Goal: Find specific page/section: Find specific page/section

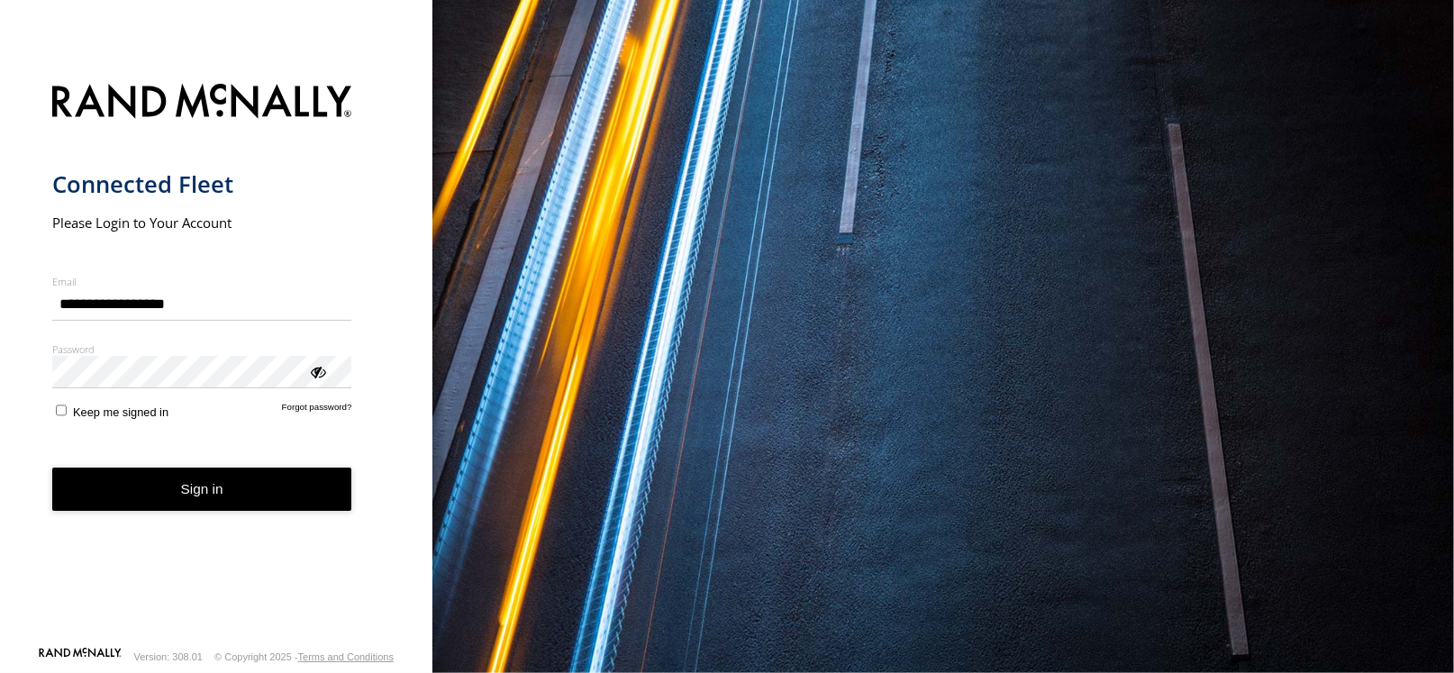
click at [269, 477] on button "Sign in" at bounding box center [202, 489] width 300 height 44
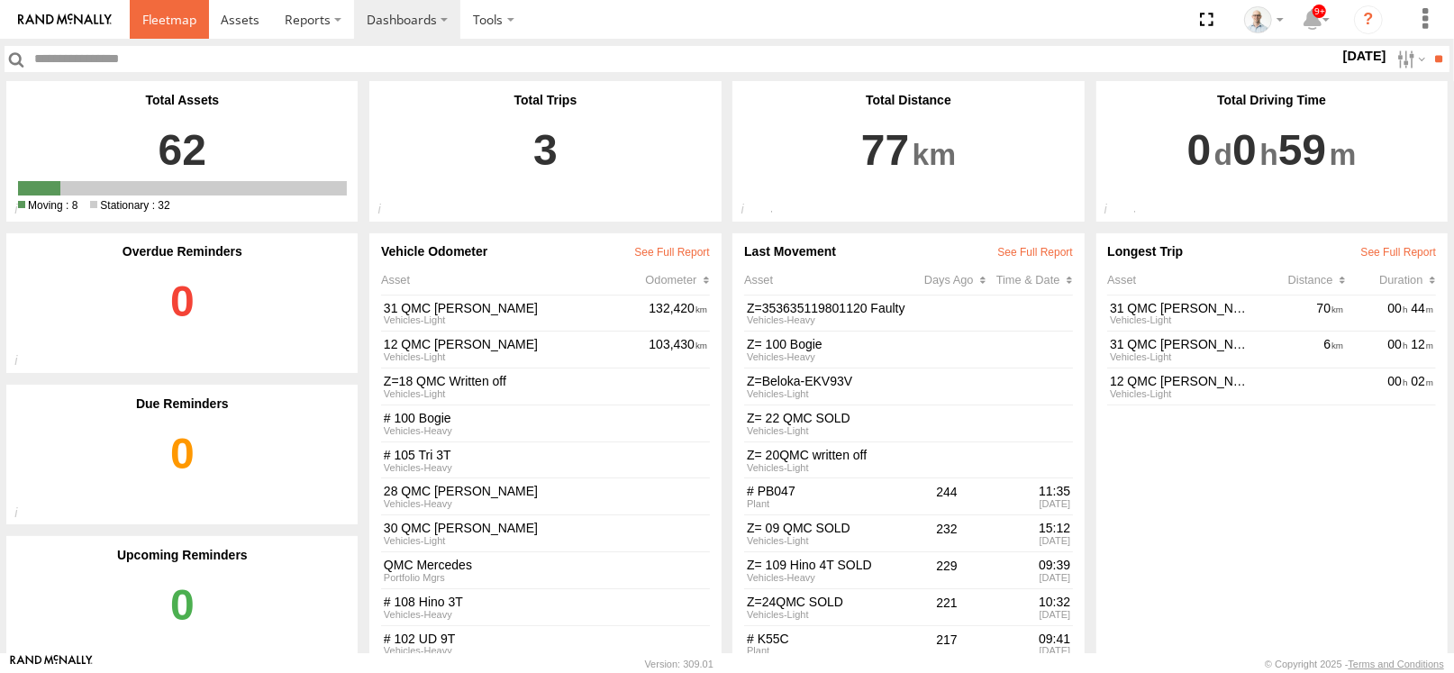
click at [165, 37] on link at bounding box center [169, 19] width 79 height 39
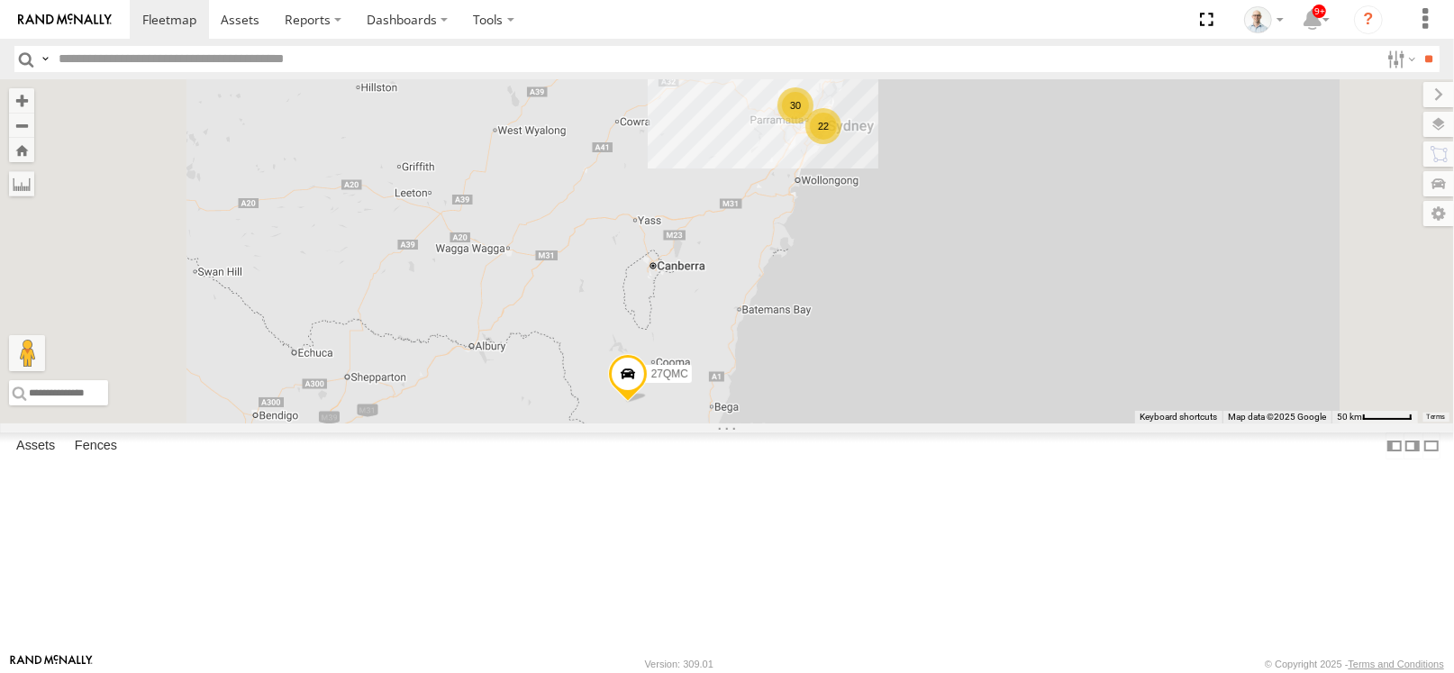
click at [813, 123] on div "30" at bounding box center [795, 105] width 36 height 36
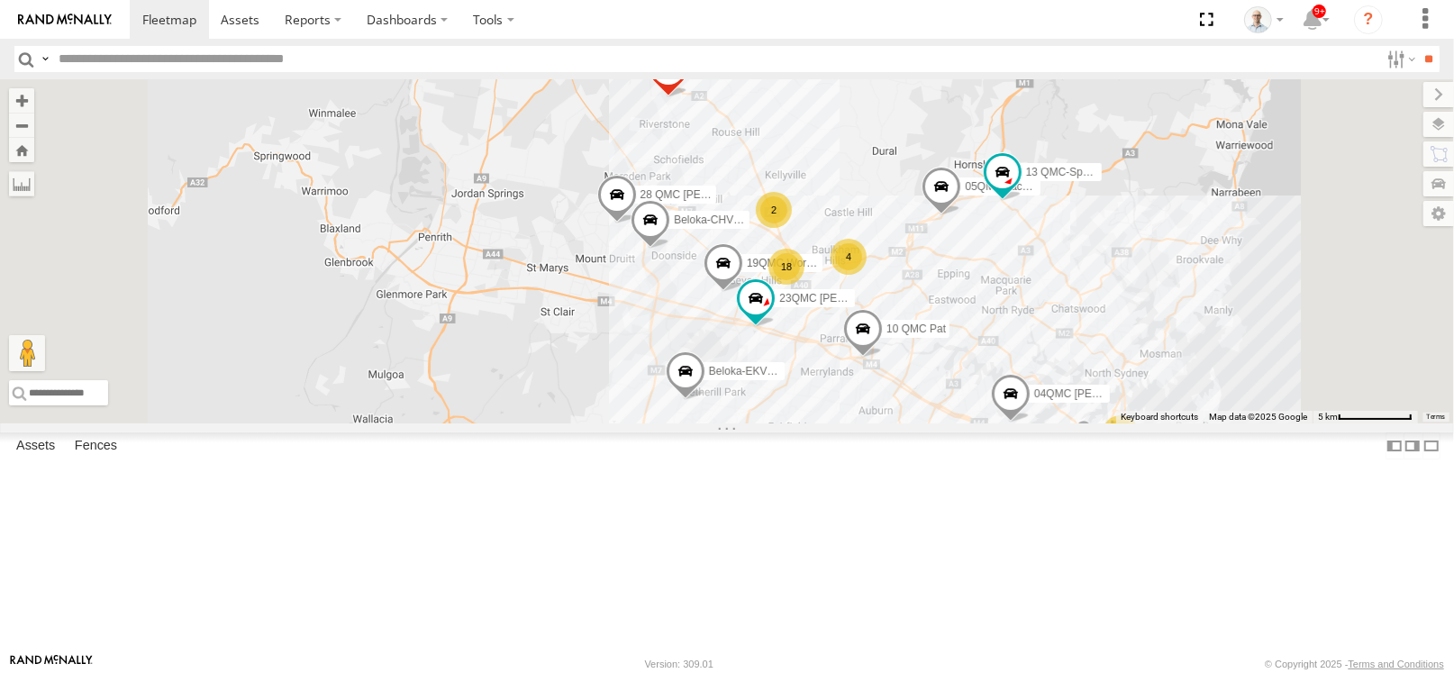
click at [804, 285] on div "18" at bounding box center [786, 267] width 36 height 36
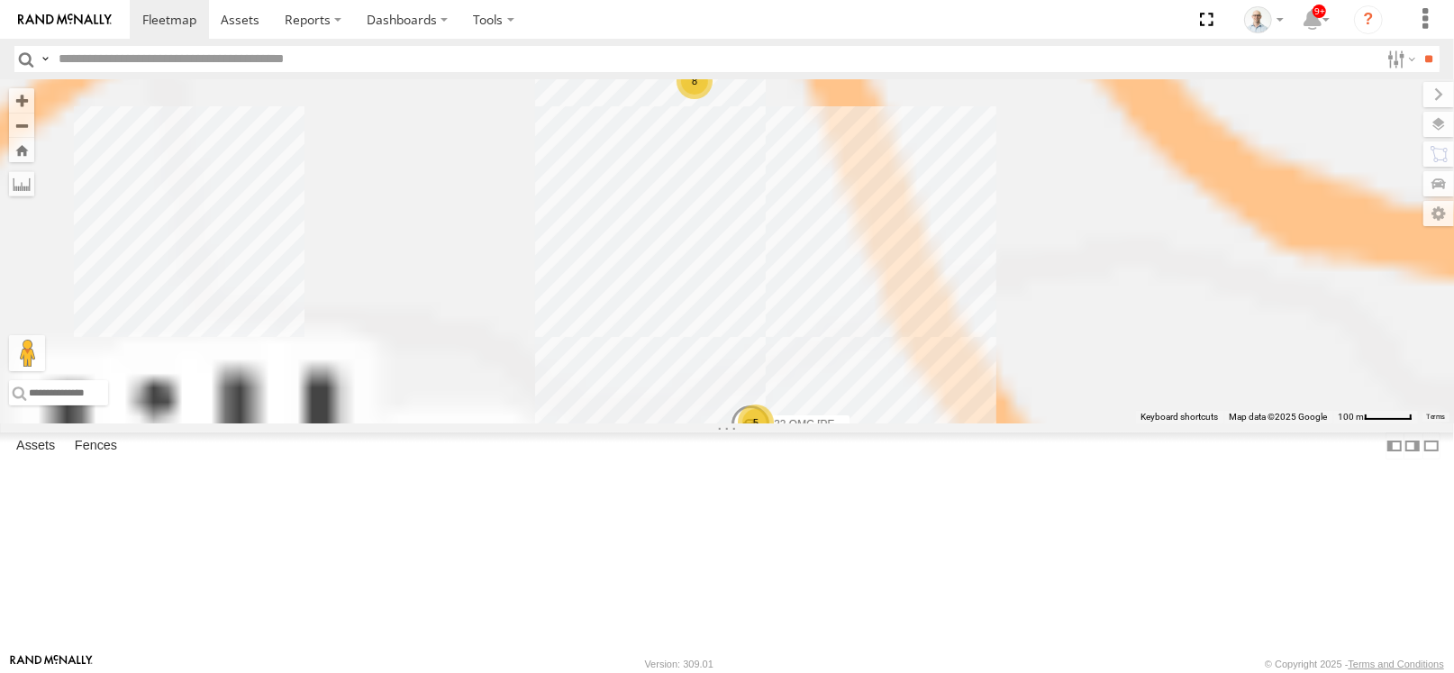
click at [1015, 380] on div "27QMC 10 QMC Pat # KS75A 21 QMC Pat Junior Beloka-EKV93V 19QMC Workshop 05QMC J…" at bounding box center [727, 251] width 1454 height 344
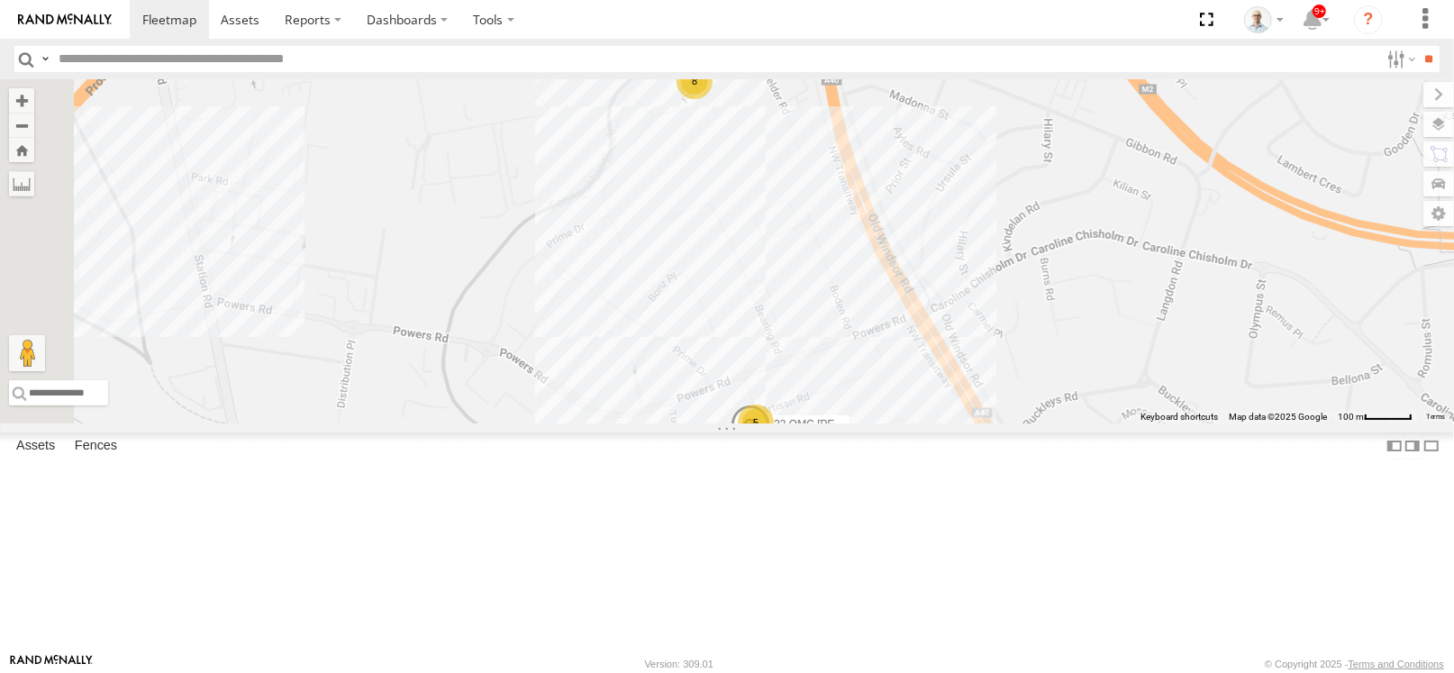
click at [712, 99] on div "8" at bounding box center [694, 81] width 36 height 36
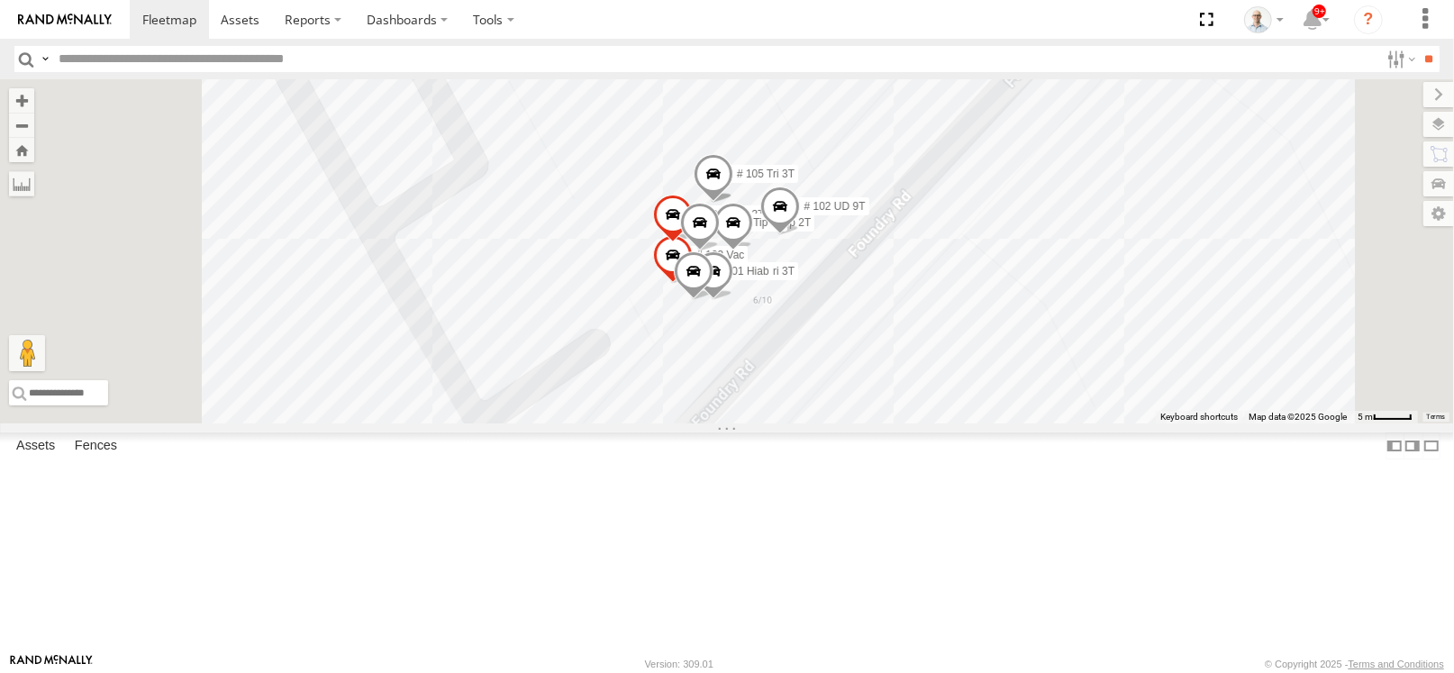
click at [753, 251] on span at bounding box center [733, 227] width 40 height 49
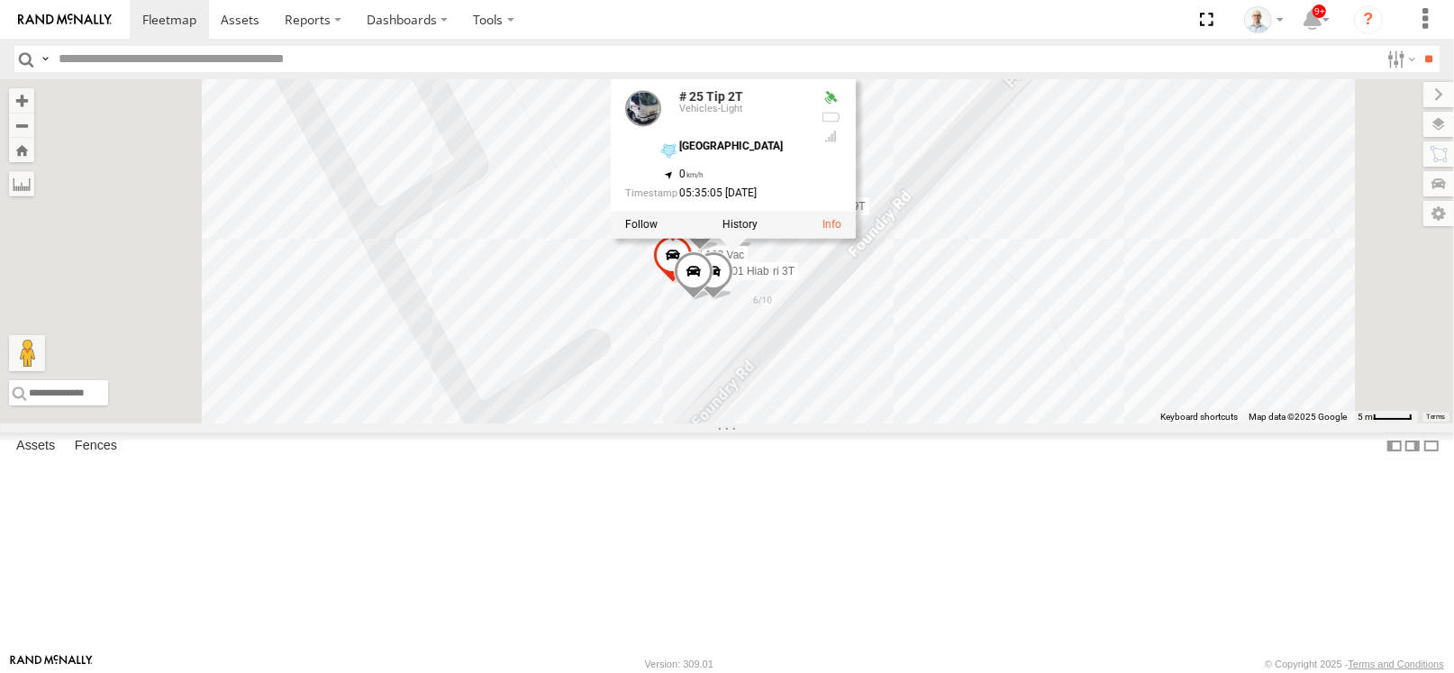
click at [1329, 423] on div "27QMC 10 QMC Pat # KS75A 21 QMC Pat Junior Beloka-EKV93V 19QMC Workshop 05QMC J…" at bounding box center [727, 251] width 1454 height 344
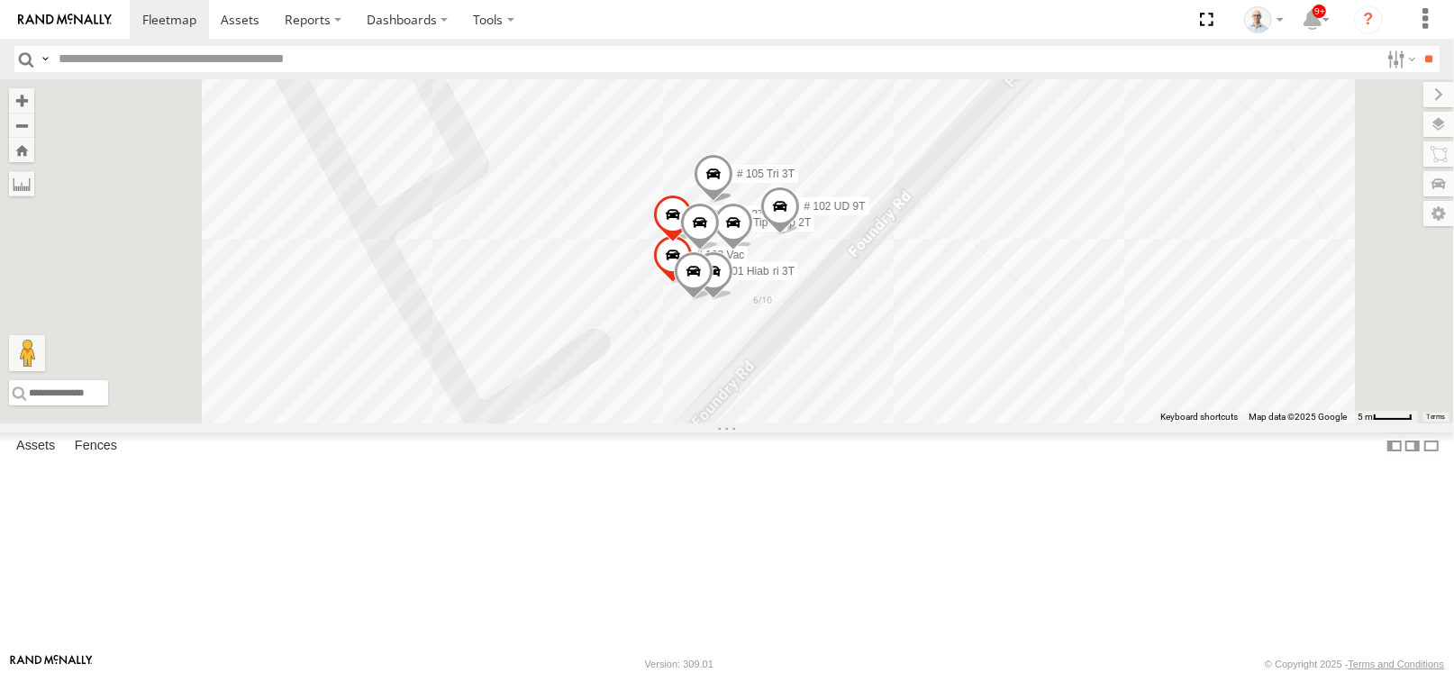
click at [720, 251] on span at bounding box center [700, 227] width 40 height 49
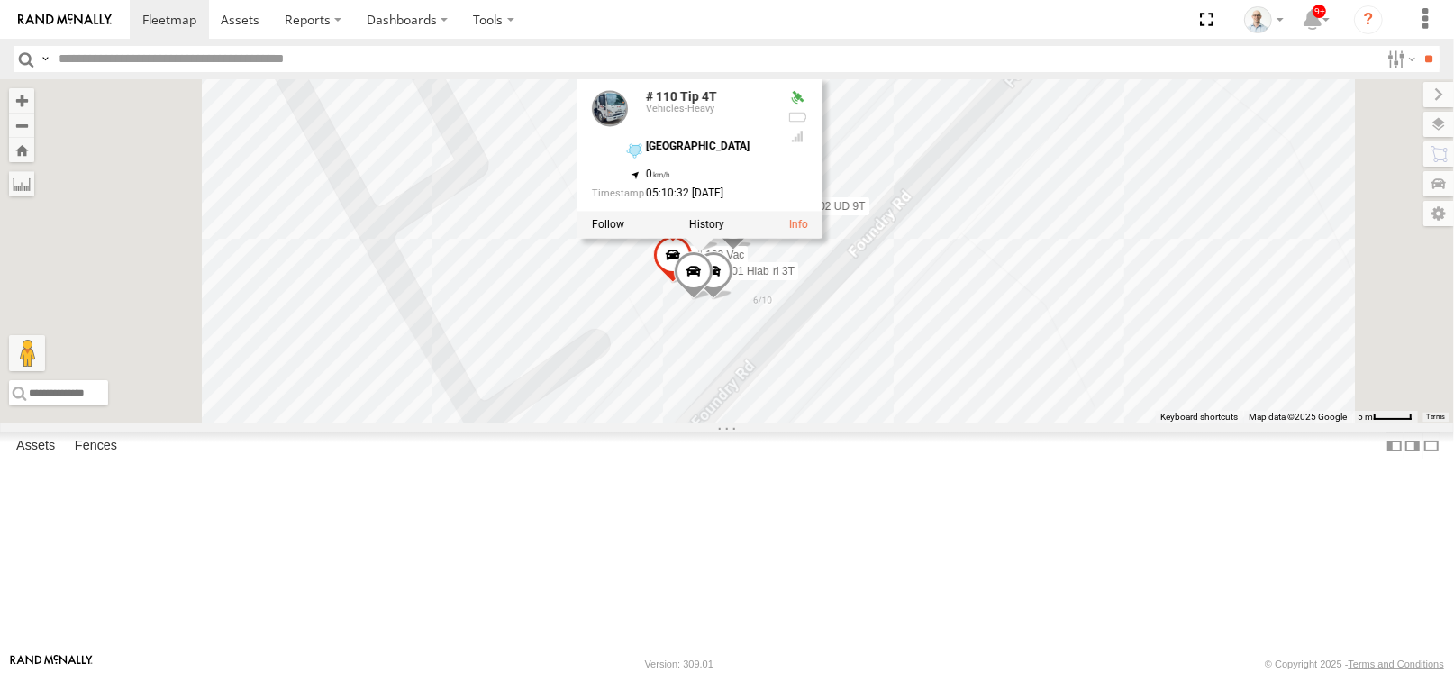
click at [1374, 423] on div "27QMC 10 QMC Pat # KS75A 21 QMC Pat Junior Beloka-EKV93V 19QMC Workshop 05QMC J…" at bounding box center [727, 251] width 1454 height 344
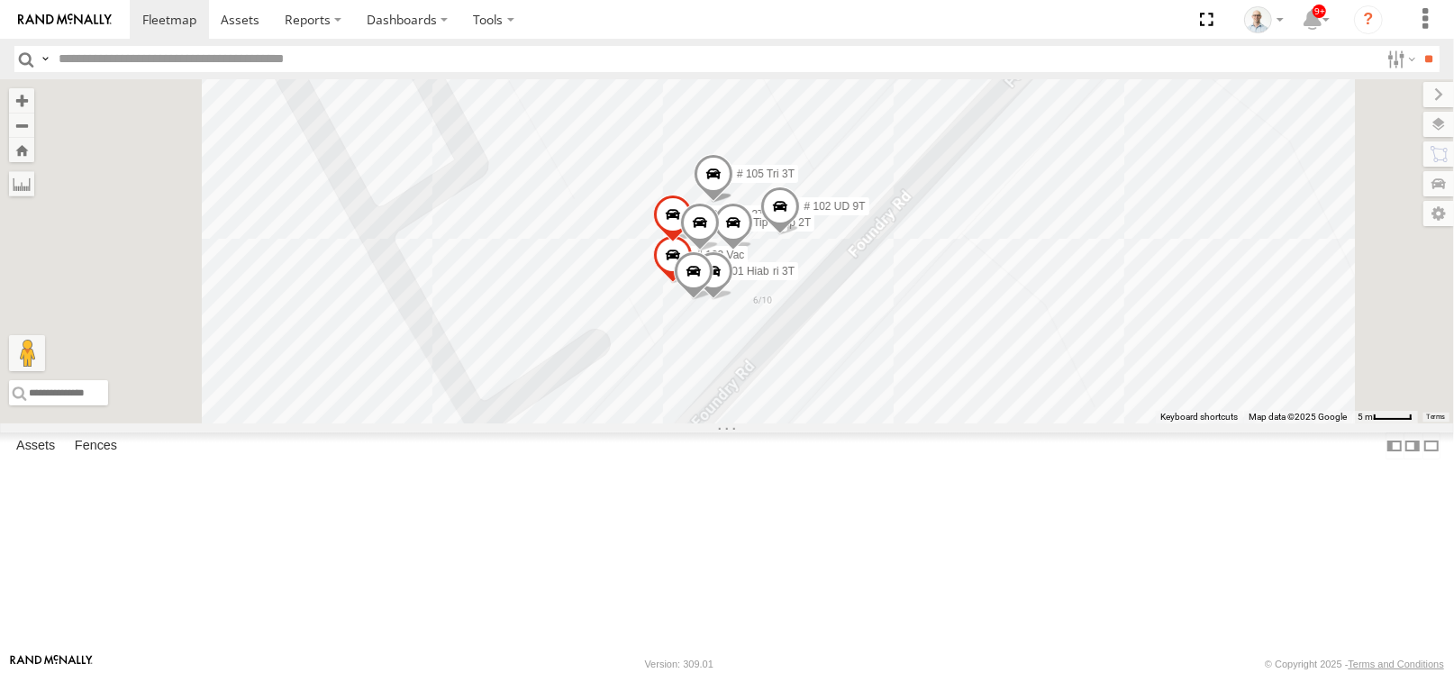
click at [693, 243] on span at bounding box center [673, 219] width 40 height 49
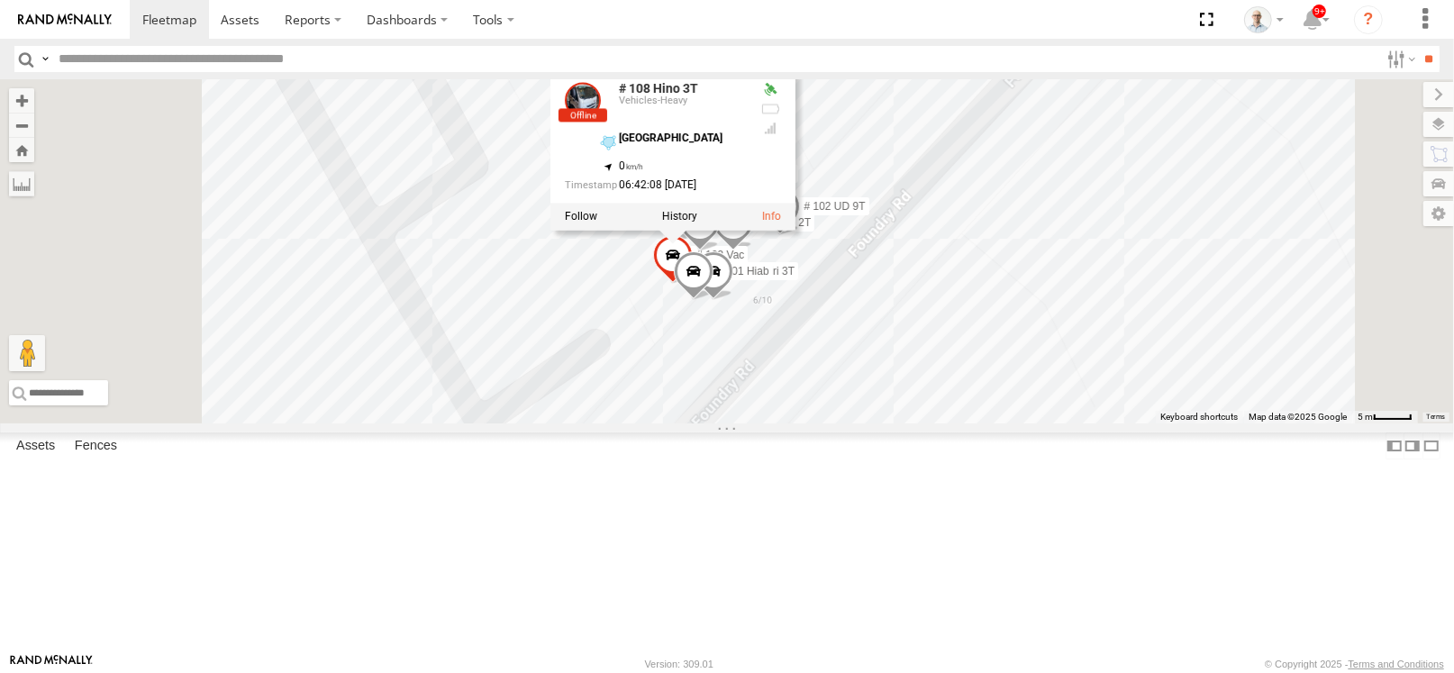
click at [1286, 423] on div "27QMC 10 QMC Pat # KS75A 21 QMC Pat Junior Beloka-EKV93V 19QMC Workshop 05QMC J…" at bounding box center [727, 251] width 1454 height 344
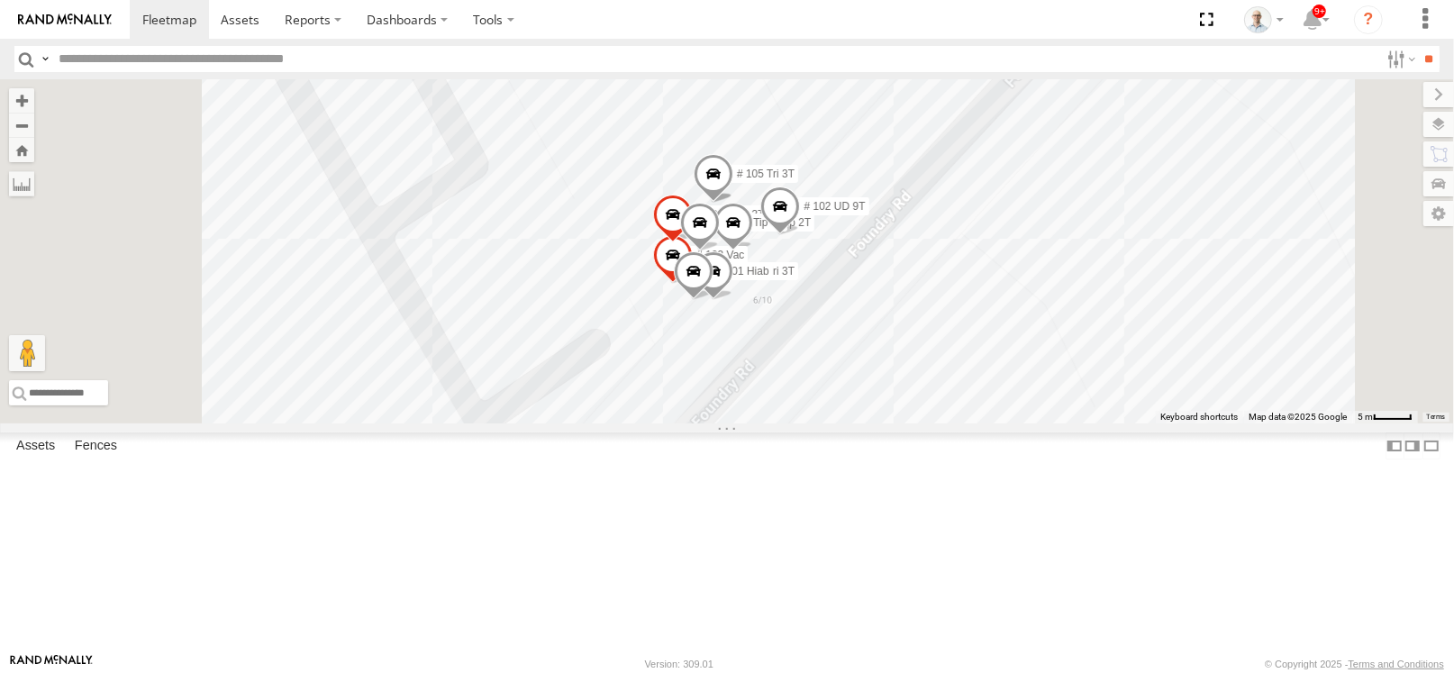
click at [693, 284] on span at bounding box center [673, 259] width 40 height 49
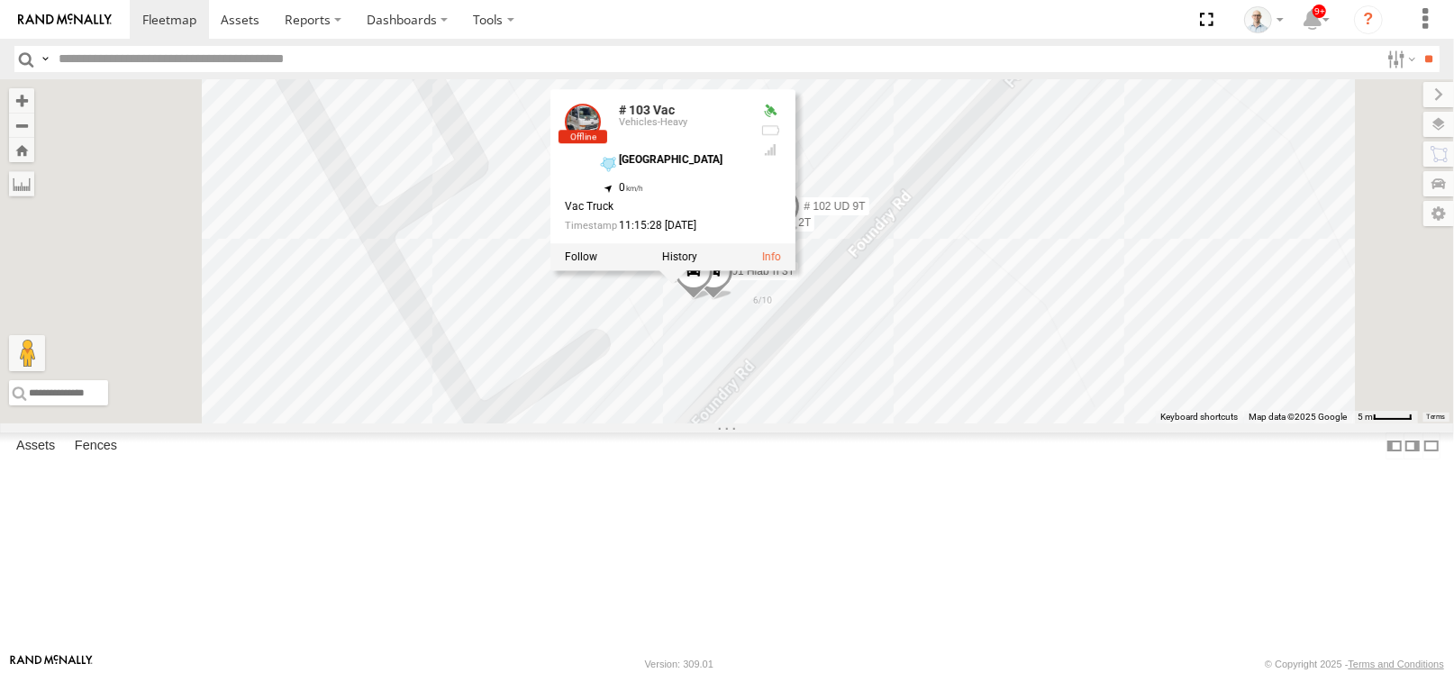
drag, startPoint x: 1310, startPoint y: 539, endPoint x: 1277, endPoint y: 531, distance: 33.4
click at [1302, 423] on div "27QMC 10 QMC Pat # KS75A 21 QMC Pat Junior Beloka-EKV93V 19QMC Workshop 05QMC J…" at bounding box center [727, 251] width 1454 height 344
click at [1204, 423] on div "27QMC 10 QMC Pat # KS75A 21 QMC Pat Junior Beloka-EKV93V 19QMC Workshop 05QMC J…" at bounding box center [727, 251] width 1454 height 344
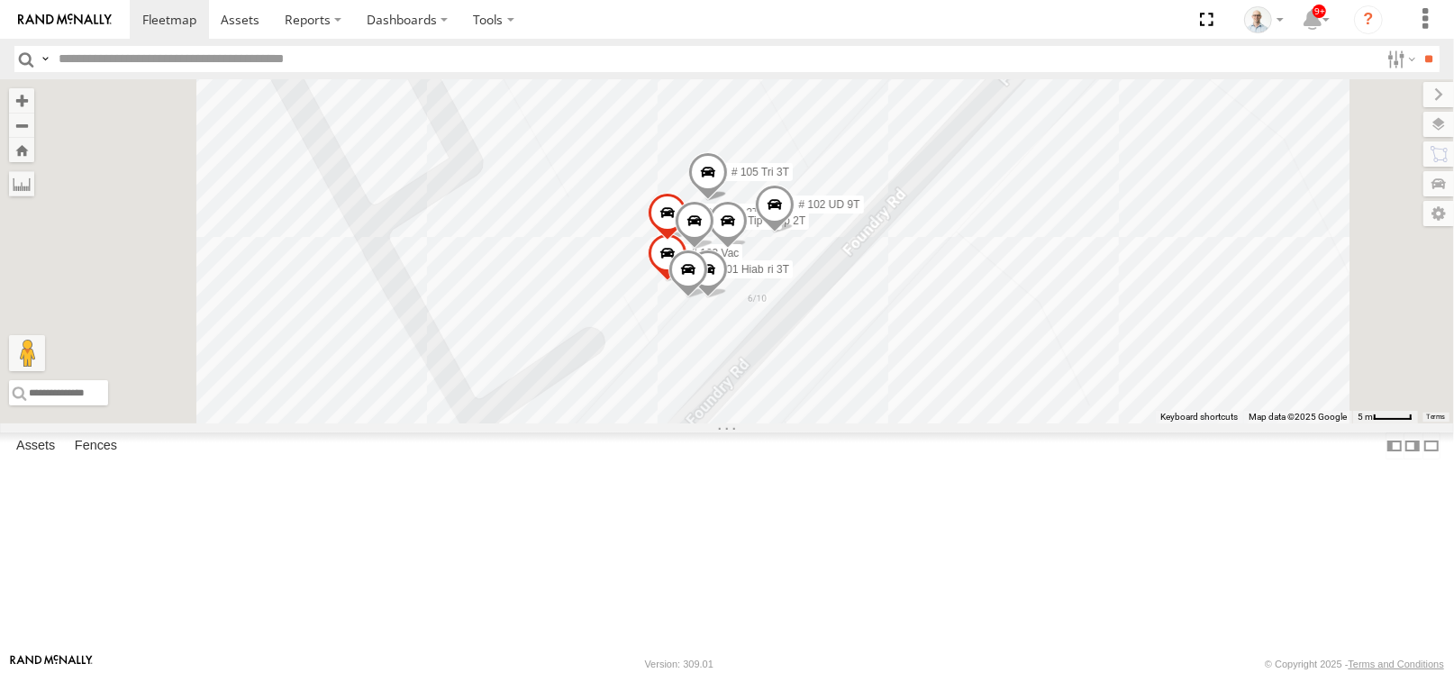
click at [708, 298] on span at bounding box center [688, 273] width 40 height 49
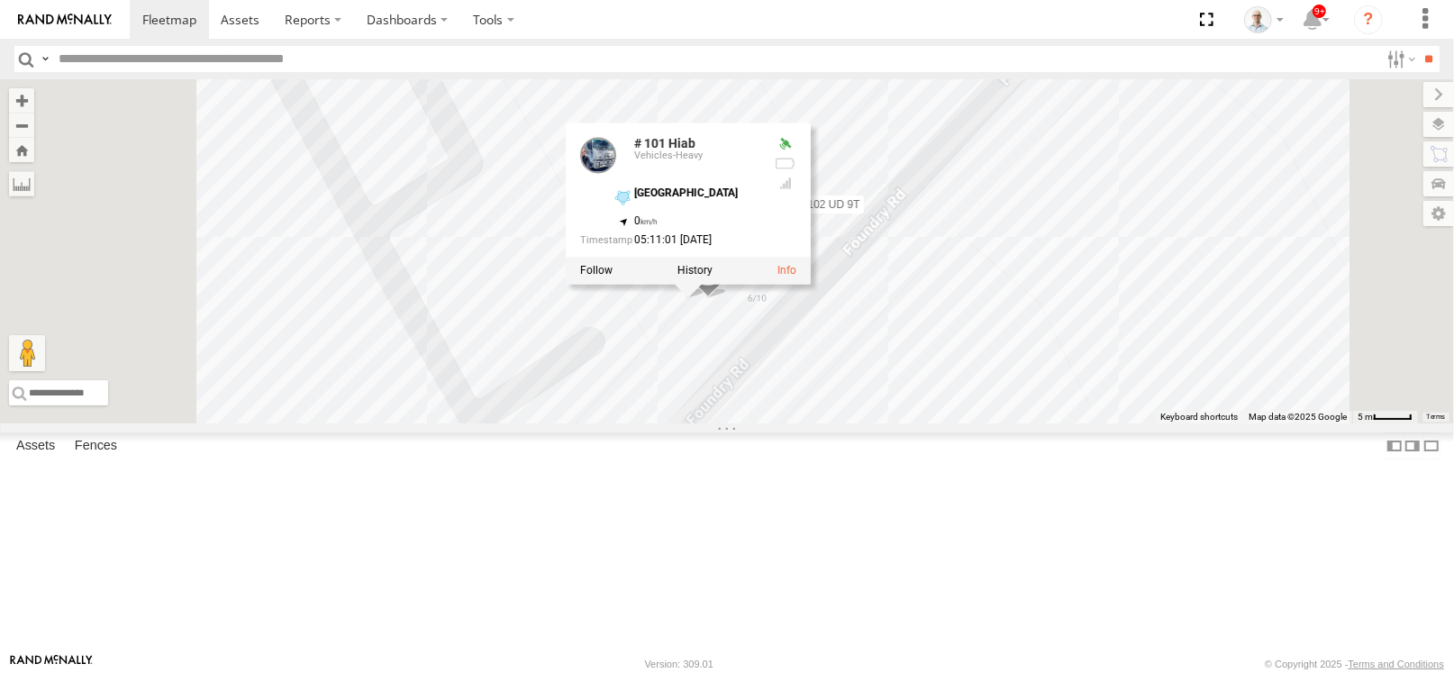
drag, startPoint x: 1335, startPoint y: 548, endPoint x: 1312, endPoint y: 527, distance: 30.6
click at [1336, 423] on div "27QMC 10 QMC Pat # KS75A 21 QMC Pat Junior Beloka-EKV93V 19QMC Workshop 05QMC J…" at bounding box center [727, 251] width 1454 height 344
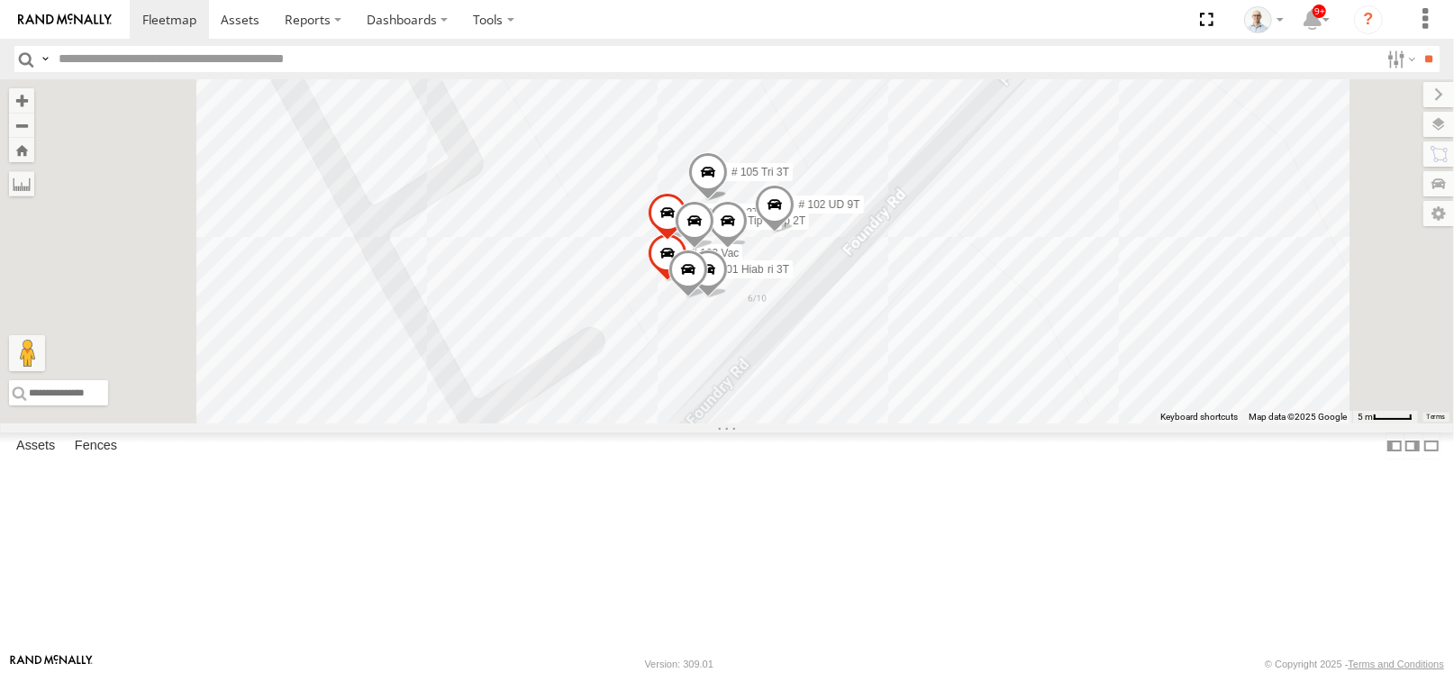
click at [728, 298] on span at bounding box center [708, 273] width 40 height 49
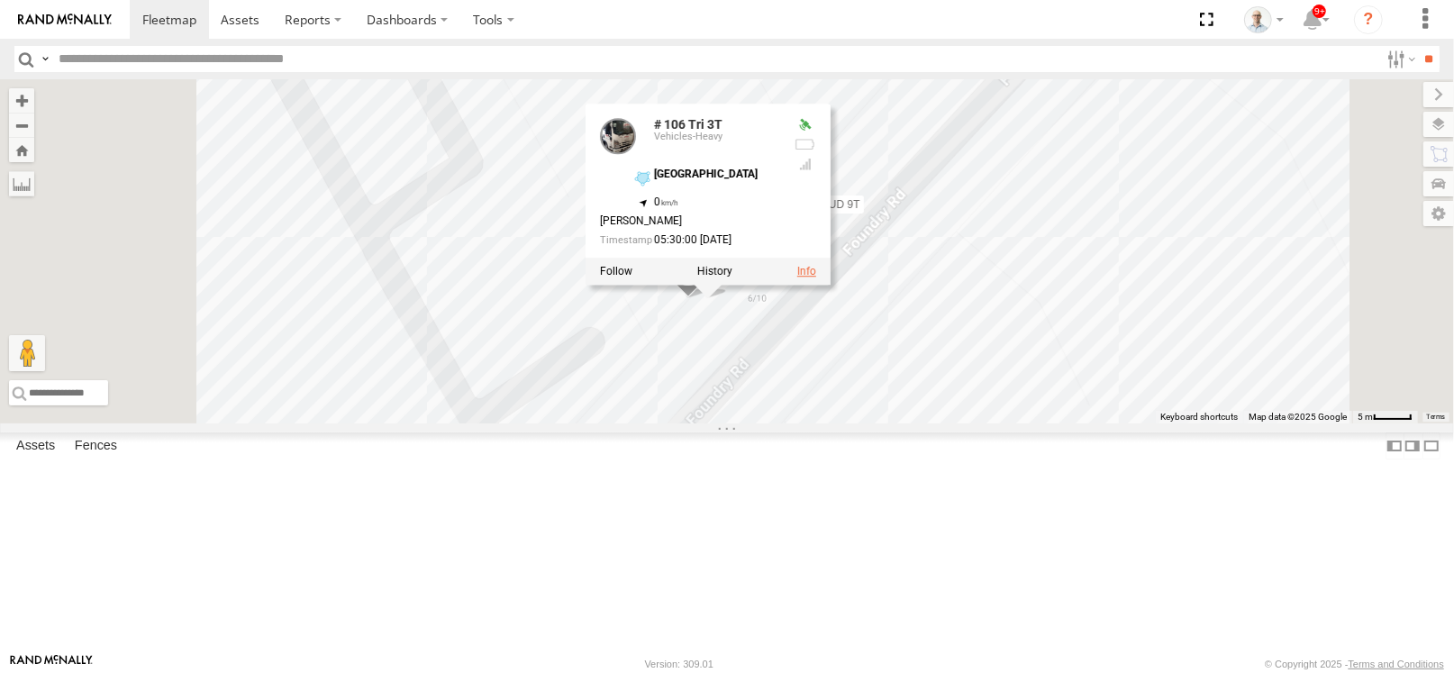
click at [816, 277] on link at bounding box center [806, 271] width 19 height 13
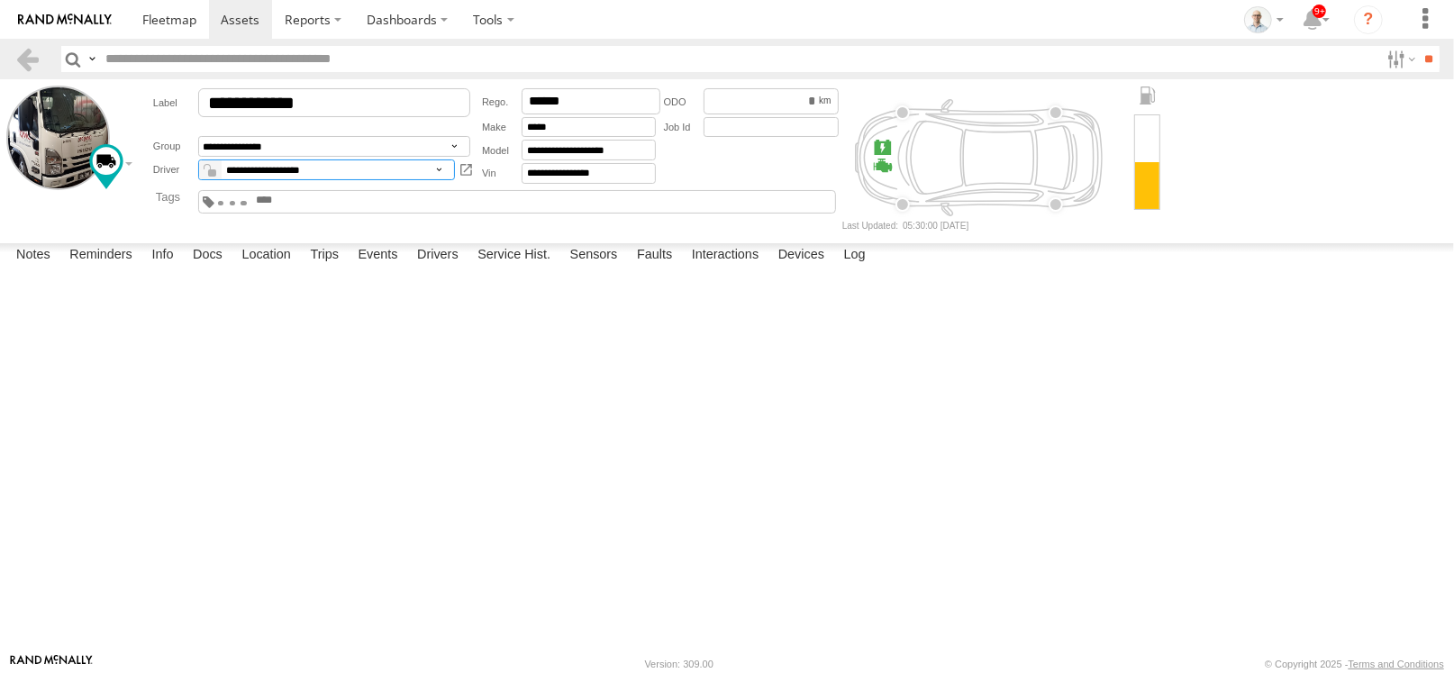
click at [425, 179] on select "**********" at bounding box center [326, 169] width 257 height 21
select select "**"
click at [198, 160] on select "**********" at bounding box center [326, 169] width 257 height 21
click at [179, 22] on span at bounding box center [169, 19] width 54 height 17
